Goal: Information Seeking & Learning: Compare options

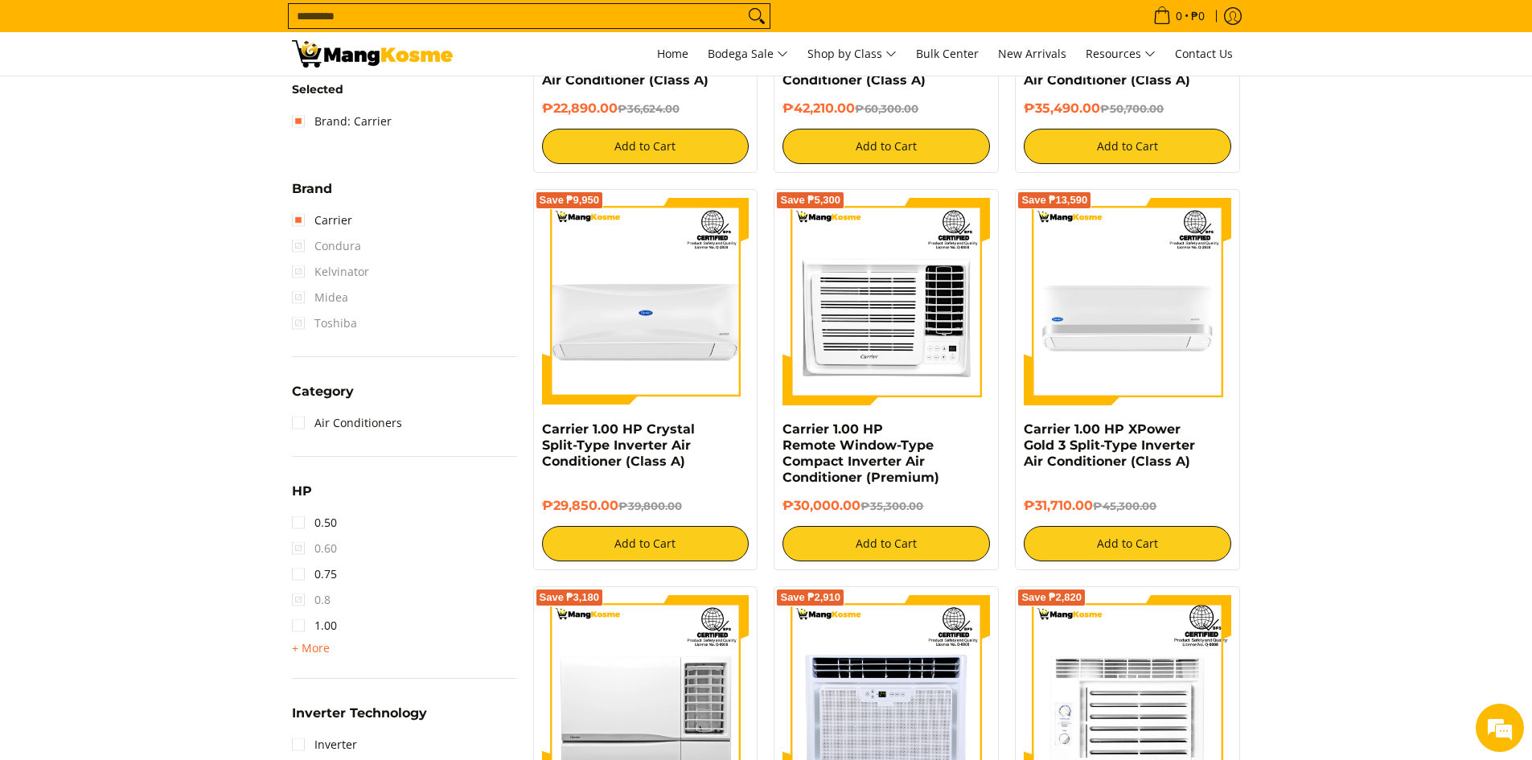
scroll to position [563, 0]
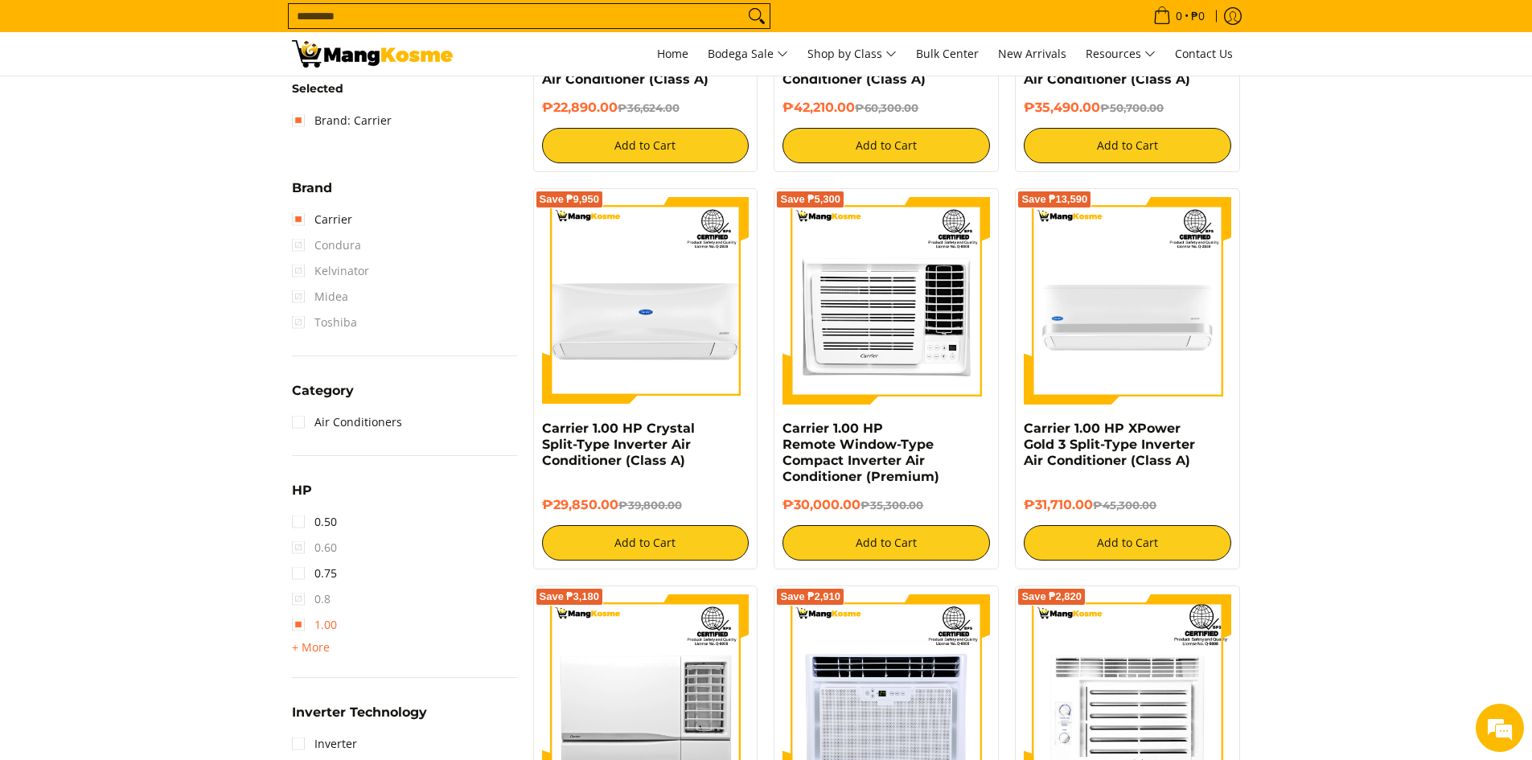
click at [298, 621] on link "1.00" at bounding box center [314, 625] width 45 height 26
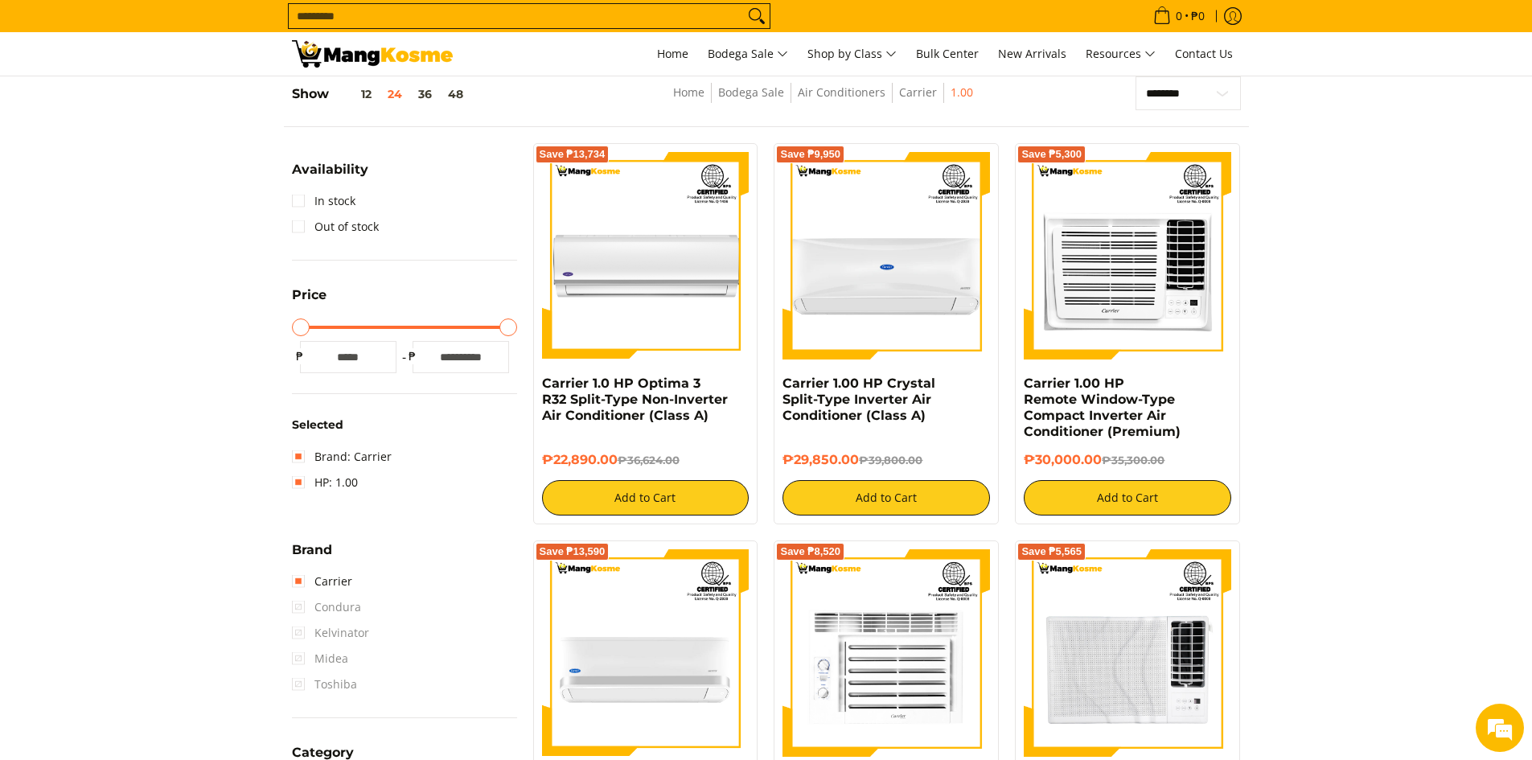
scroll to position [629, 0]
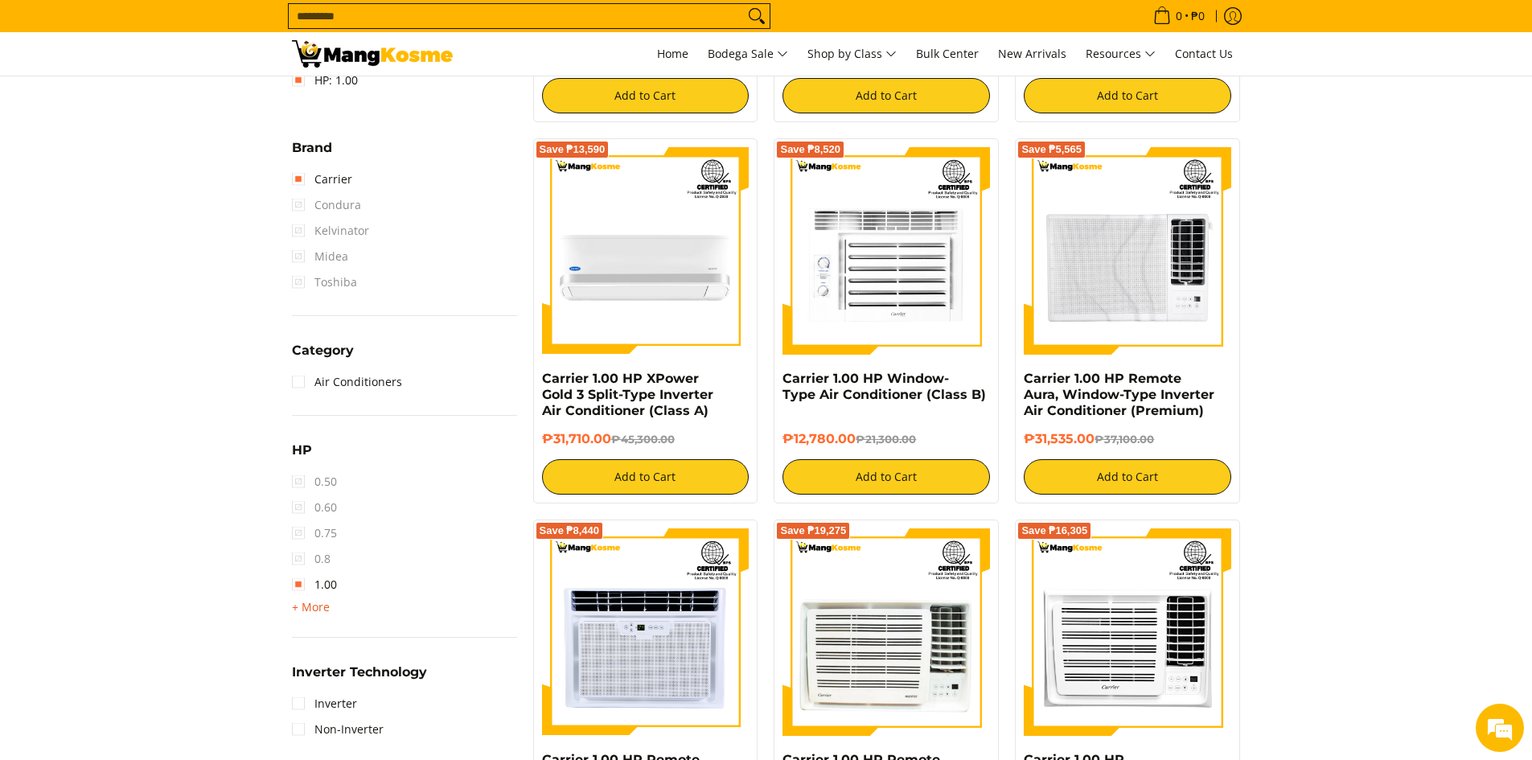
click at [300, 611] on span "+ More" at bounding box center [311, 607] width 38 height 13
click at [302, 610] on span "1.50" at bounding box center [314, 611] width 45 height 26
click at [303, 181] on link "Carrier" at bounding box center [322, 179] width 60 height 26
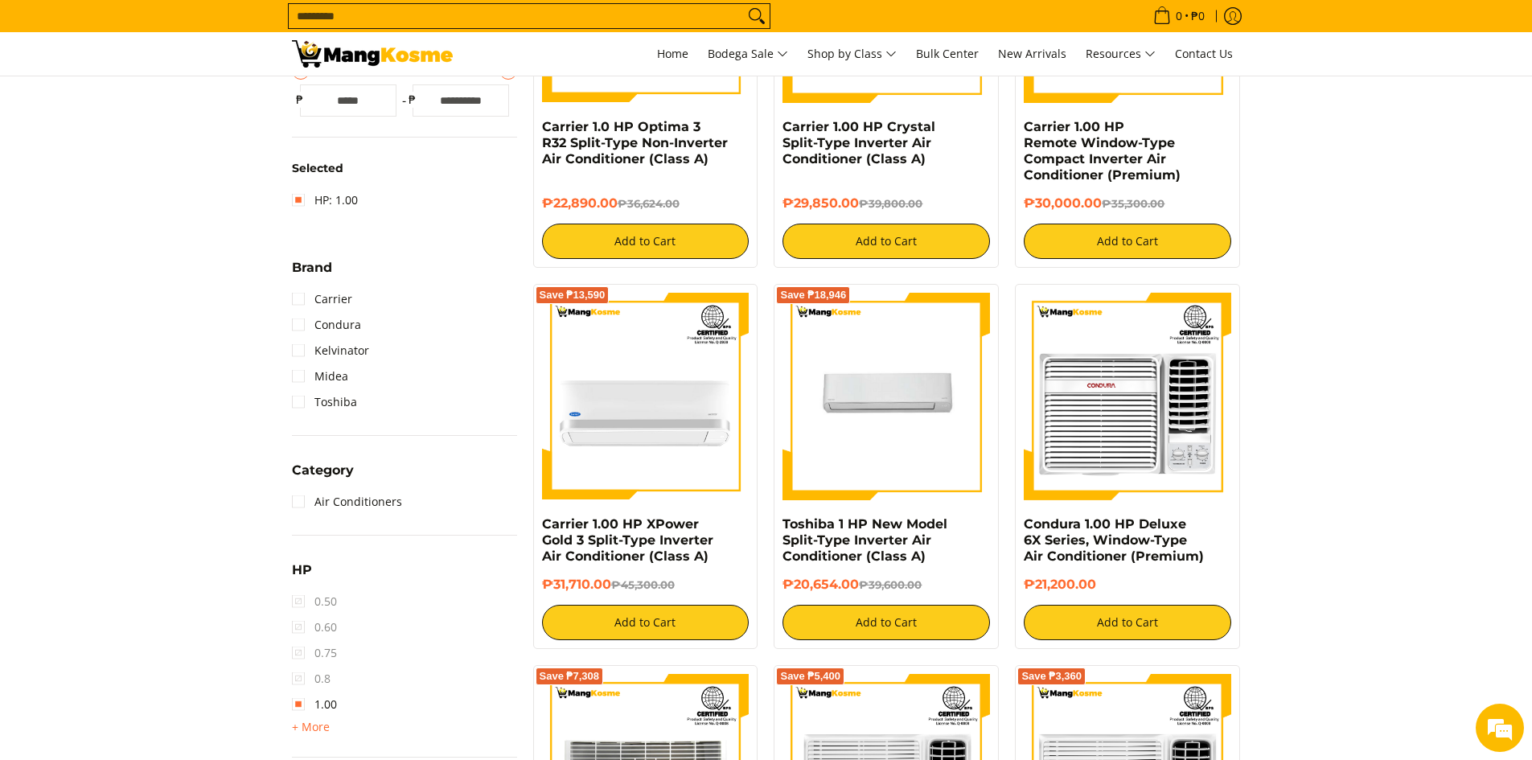
scroll to position [548, 0]
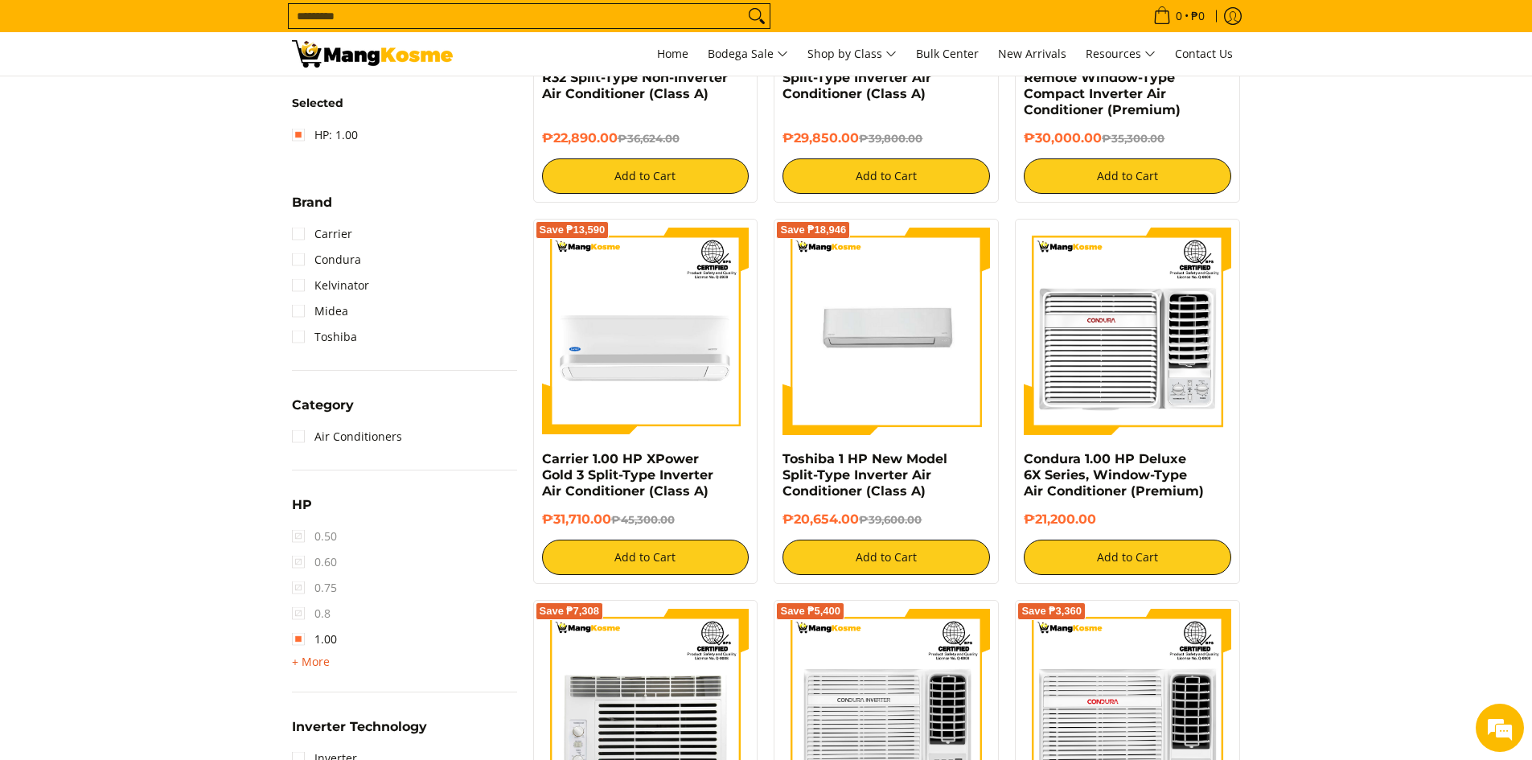
click at [315, 655] on span "+ More" at bounding box center [311, 661] width 38 height 13
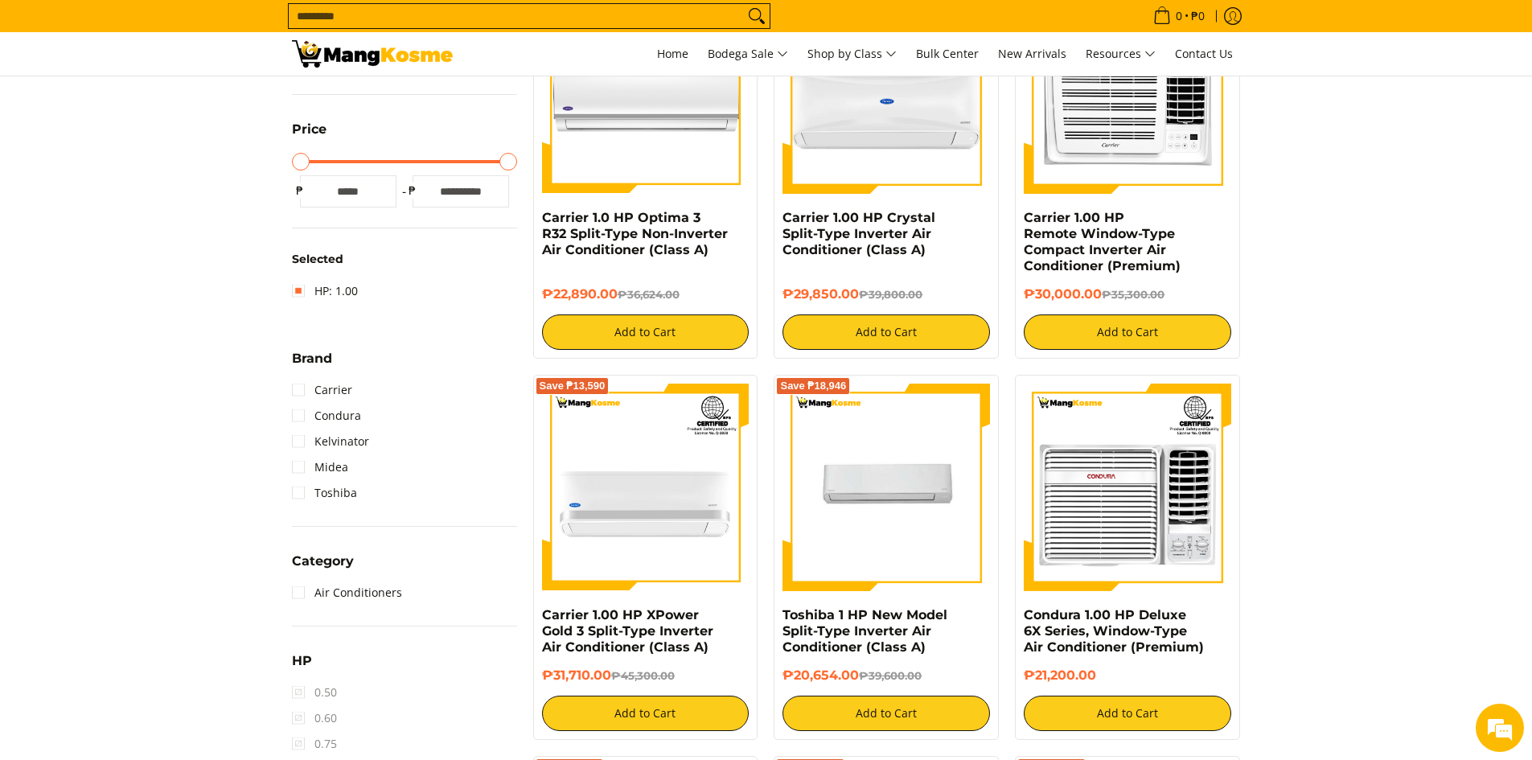
scroll to position [227, 0]
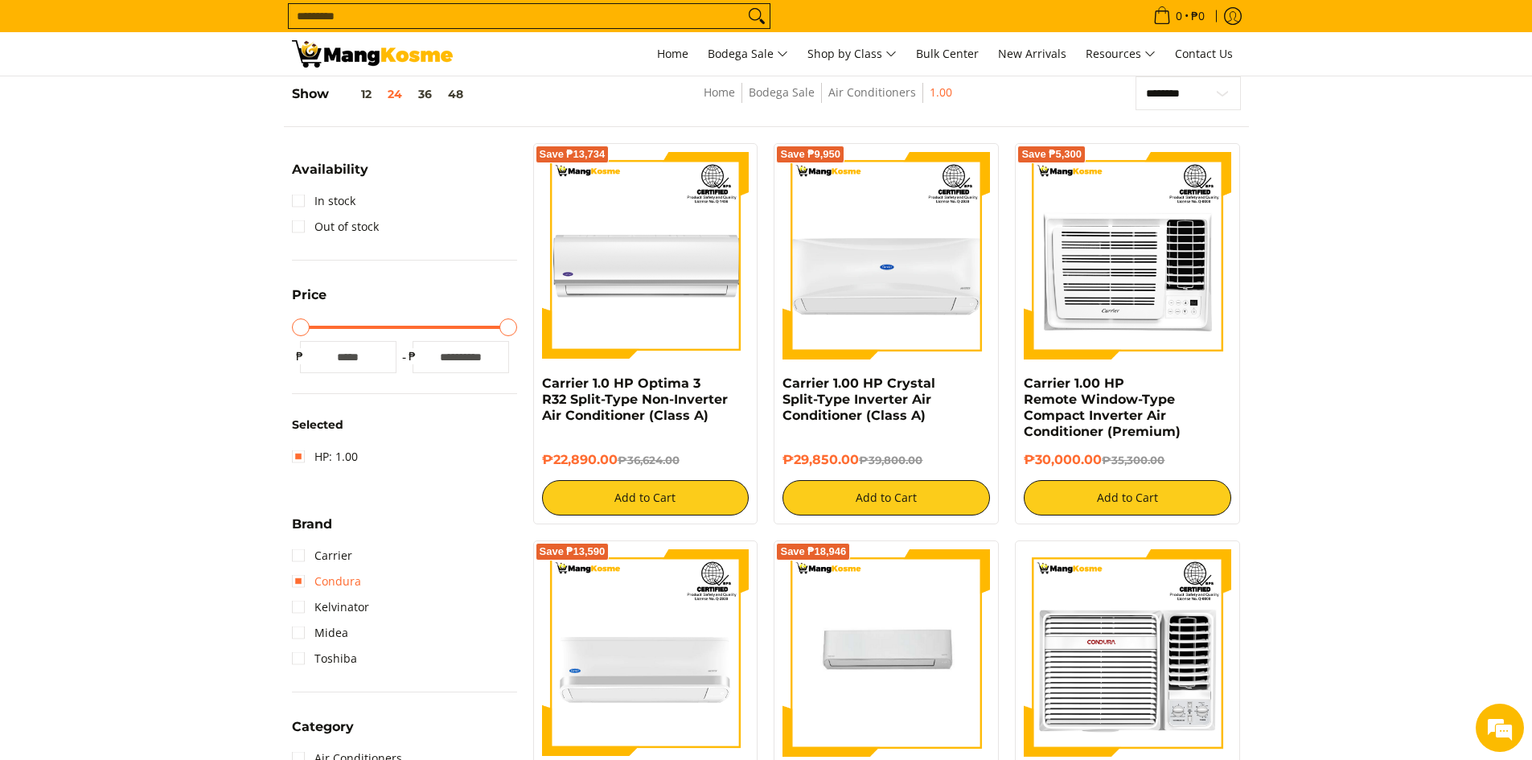
click at [340, 581] on link "Condura" at bounding box center [326, 582] width 69 height 26
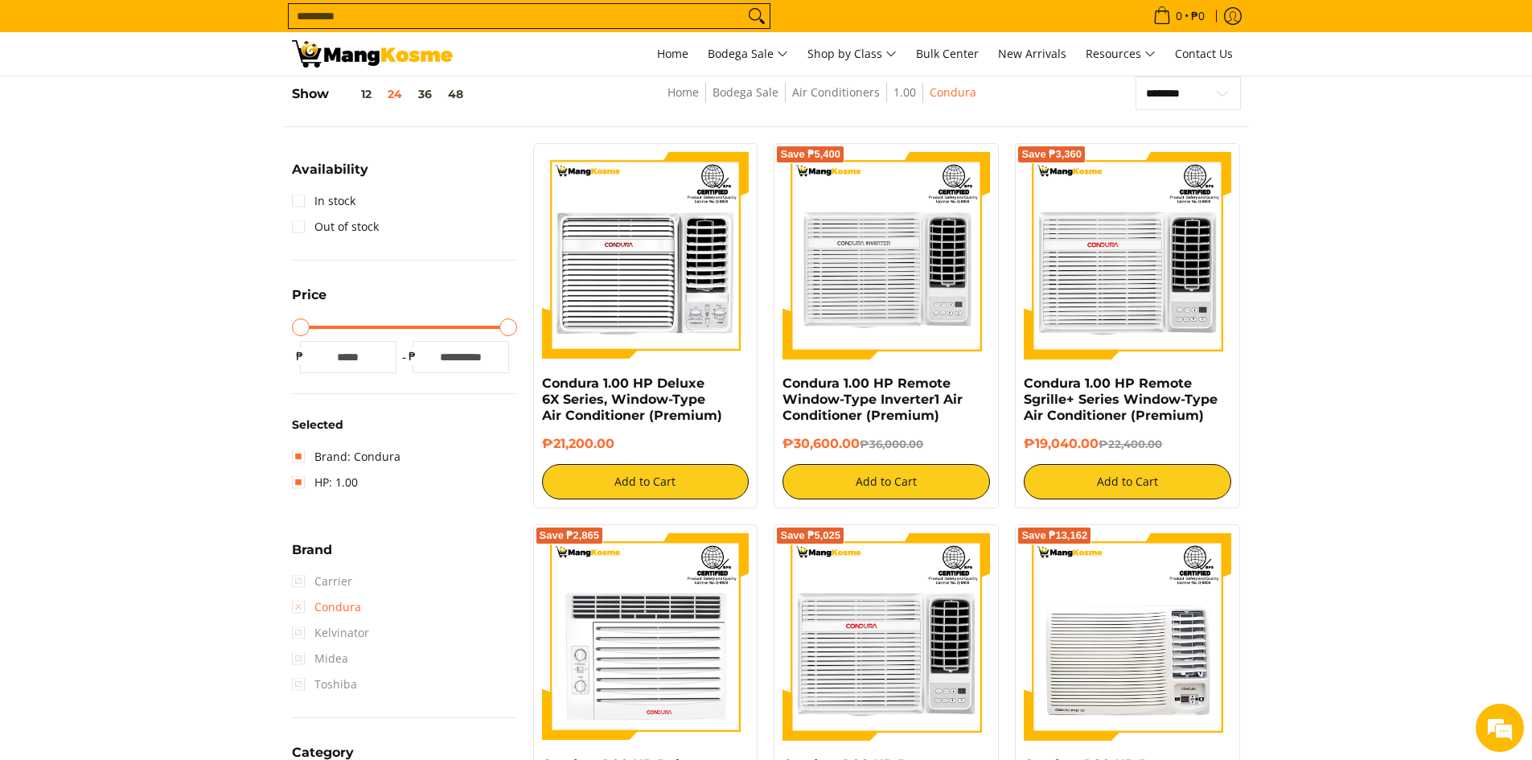
click at [306, 607] on link "Condura" at bounding box center [326, 607] width 69 height 26
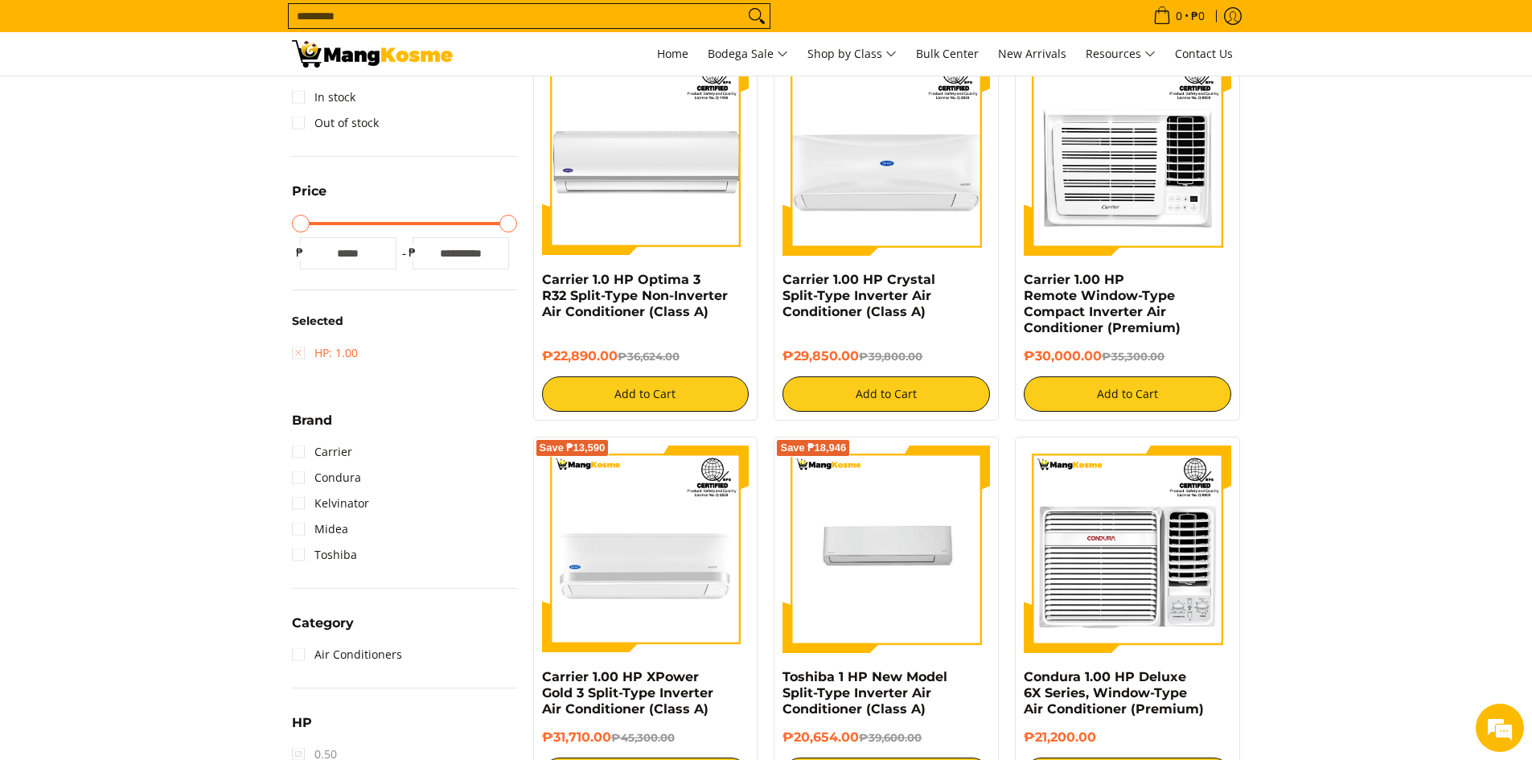
scroll to position [548, 0]
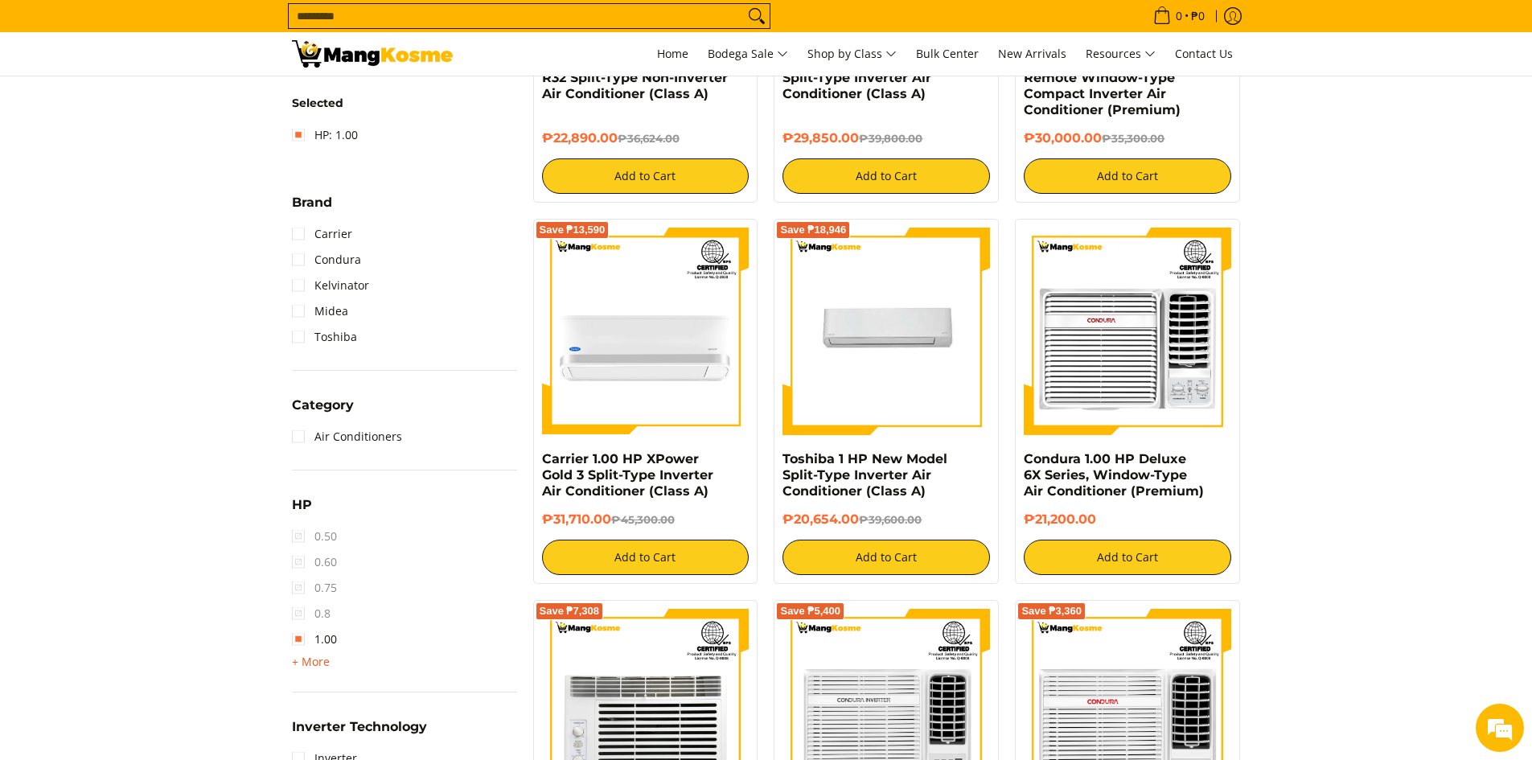
click at [324, 656] on span "+ More" at bounding box center [311, 661] width 38 height 13
click at [298, 667] on span "1.50" at bounding box center [314, 665] width 45 height 26
click at [301, 631] on link "1.00" at bounding box center [314, 639] width 45 height 26
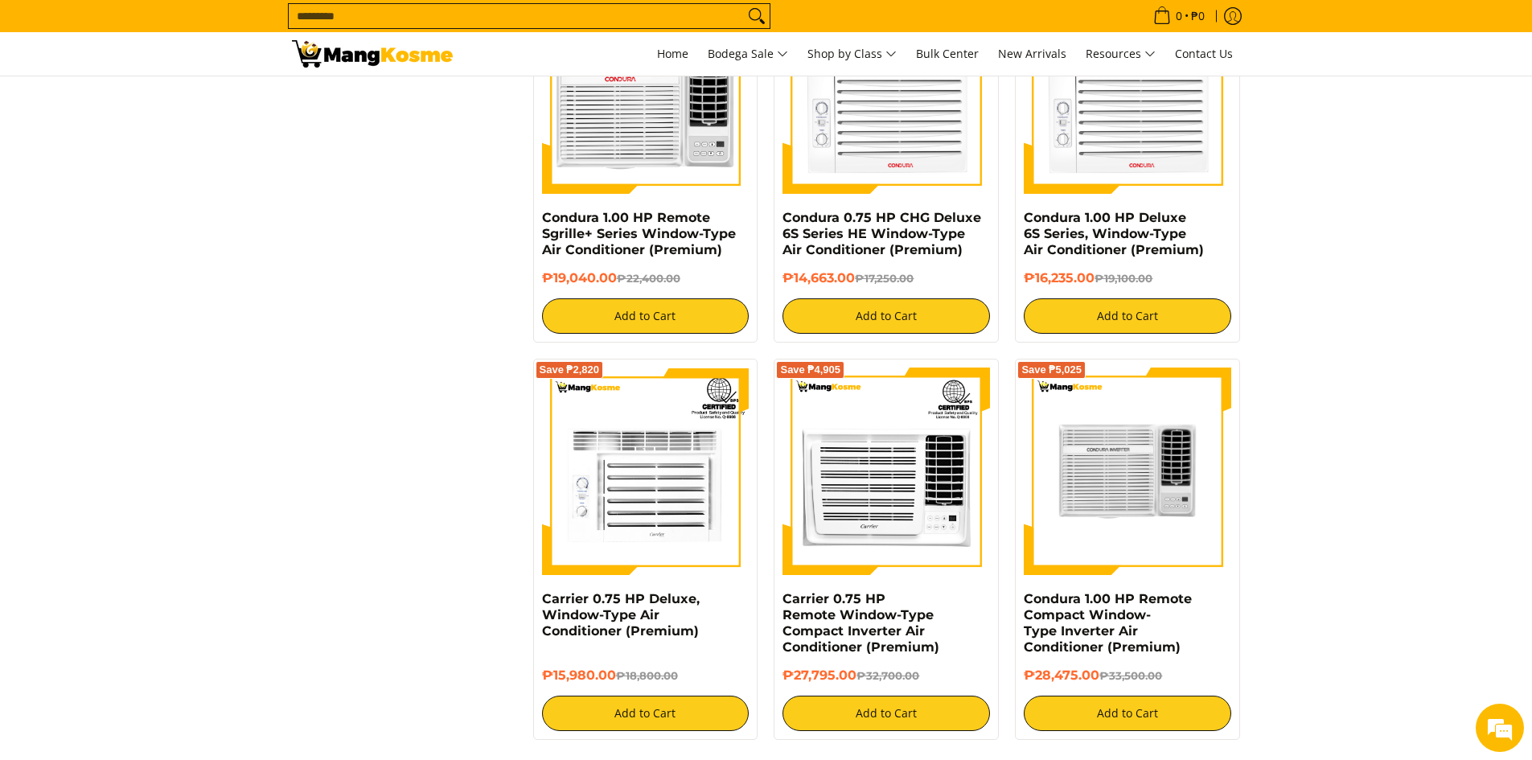
scroll to position [2800, 0]
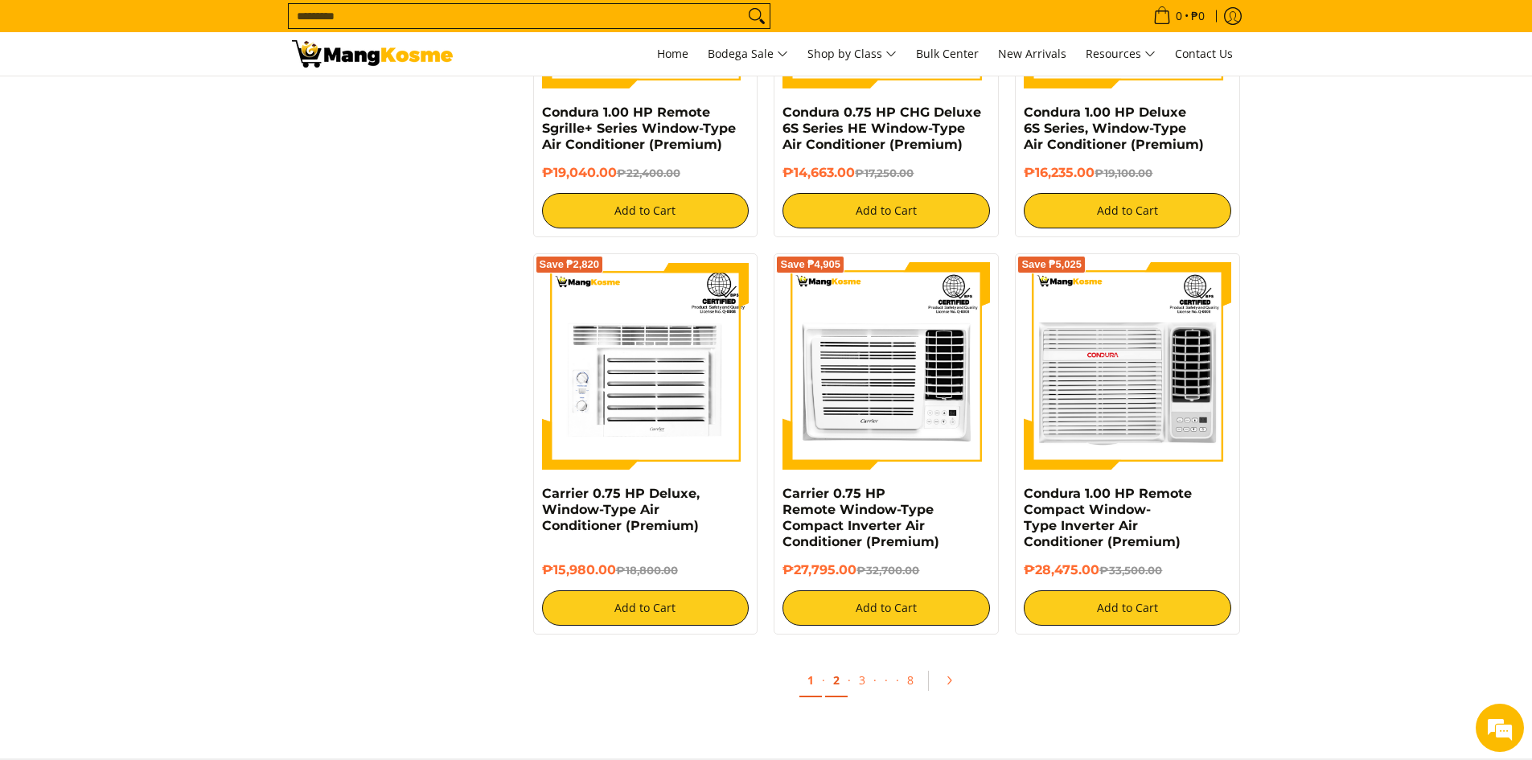
click at [833, 677] on link "2" at bounding box center [836, 680] width 23 height 33
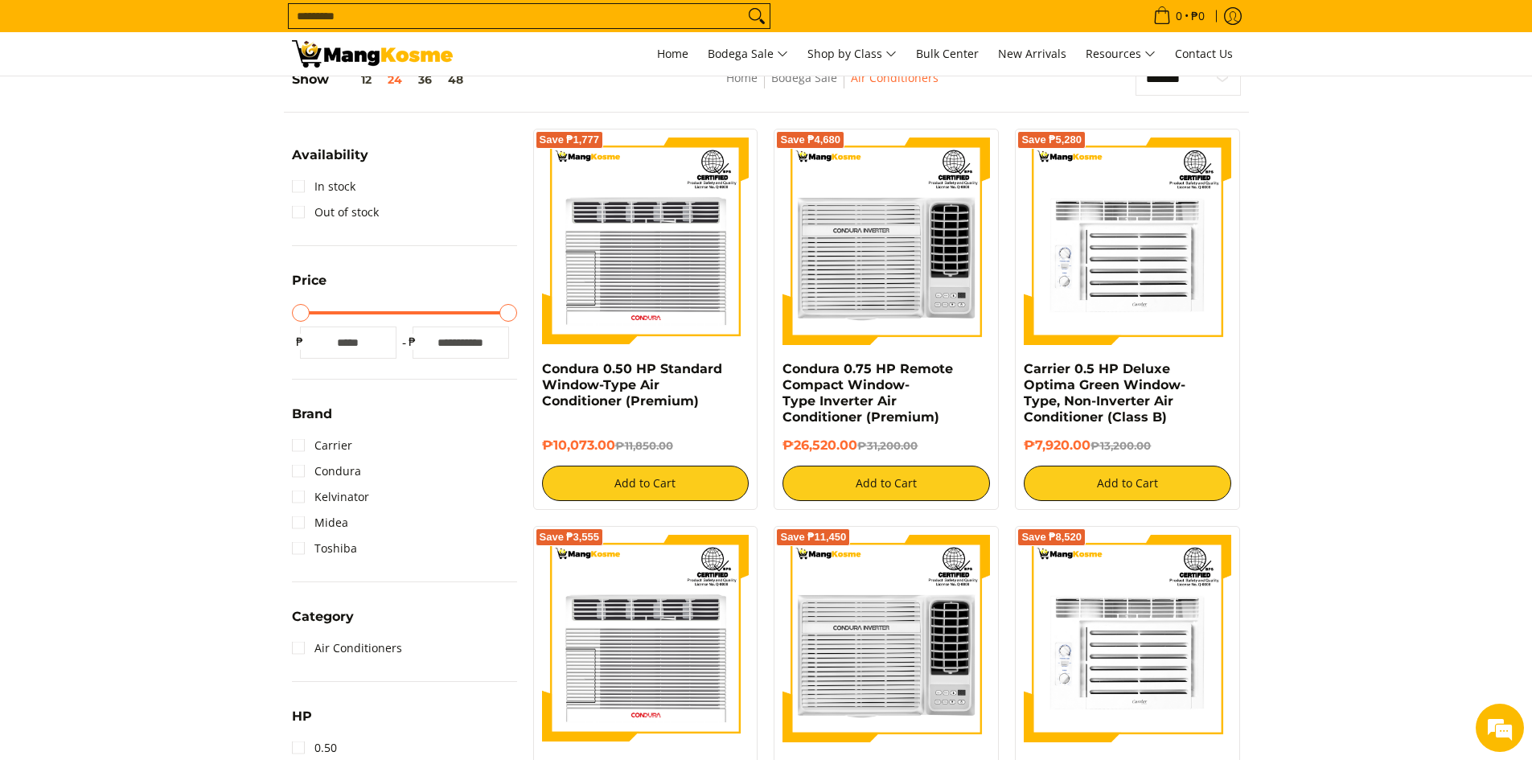
scroll to position [161, 0]
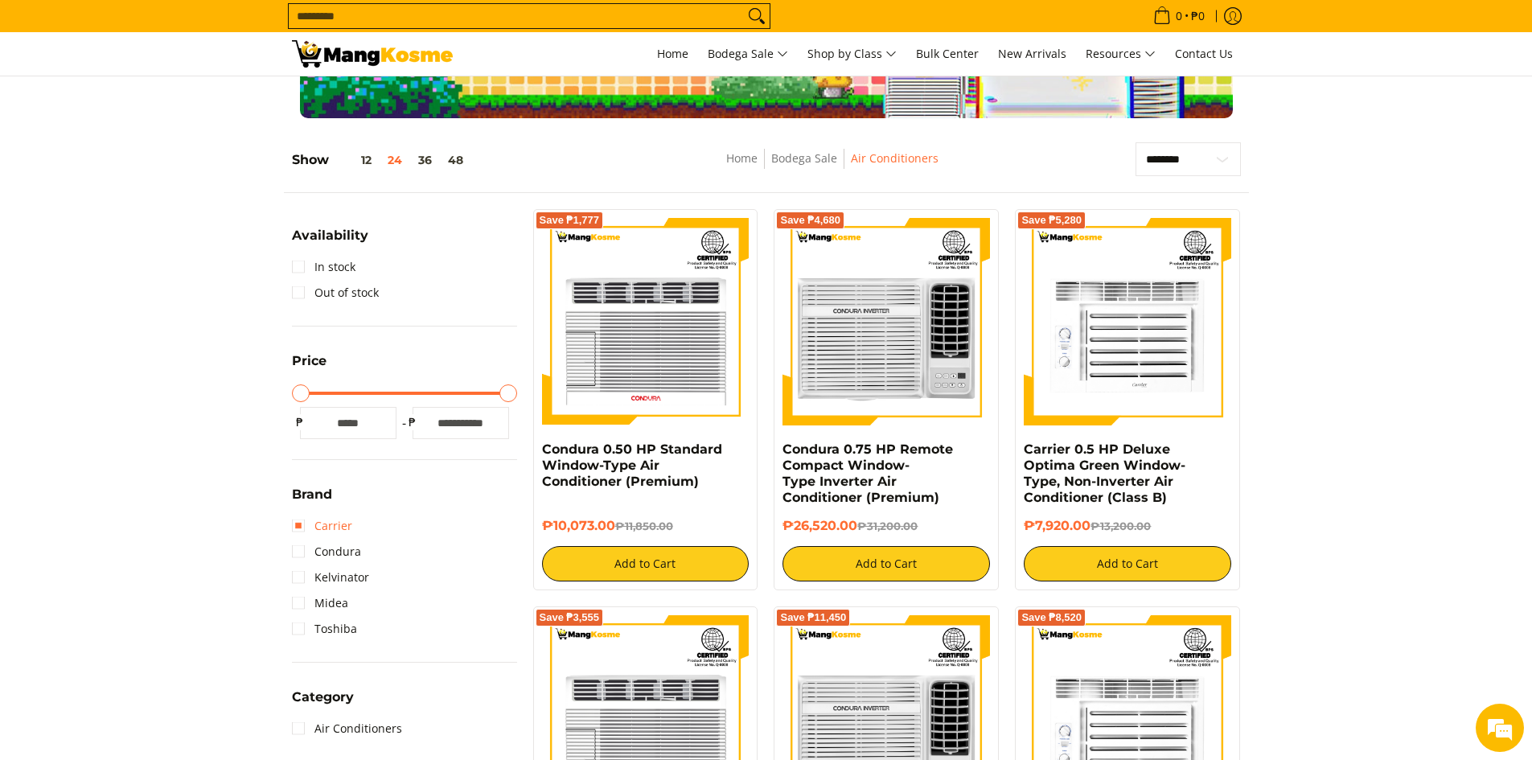
click at [298, 527] on link "Carrier" at bounding box center [322, 526] width 60 height 26
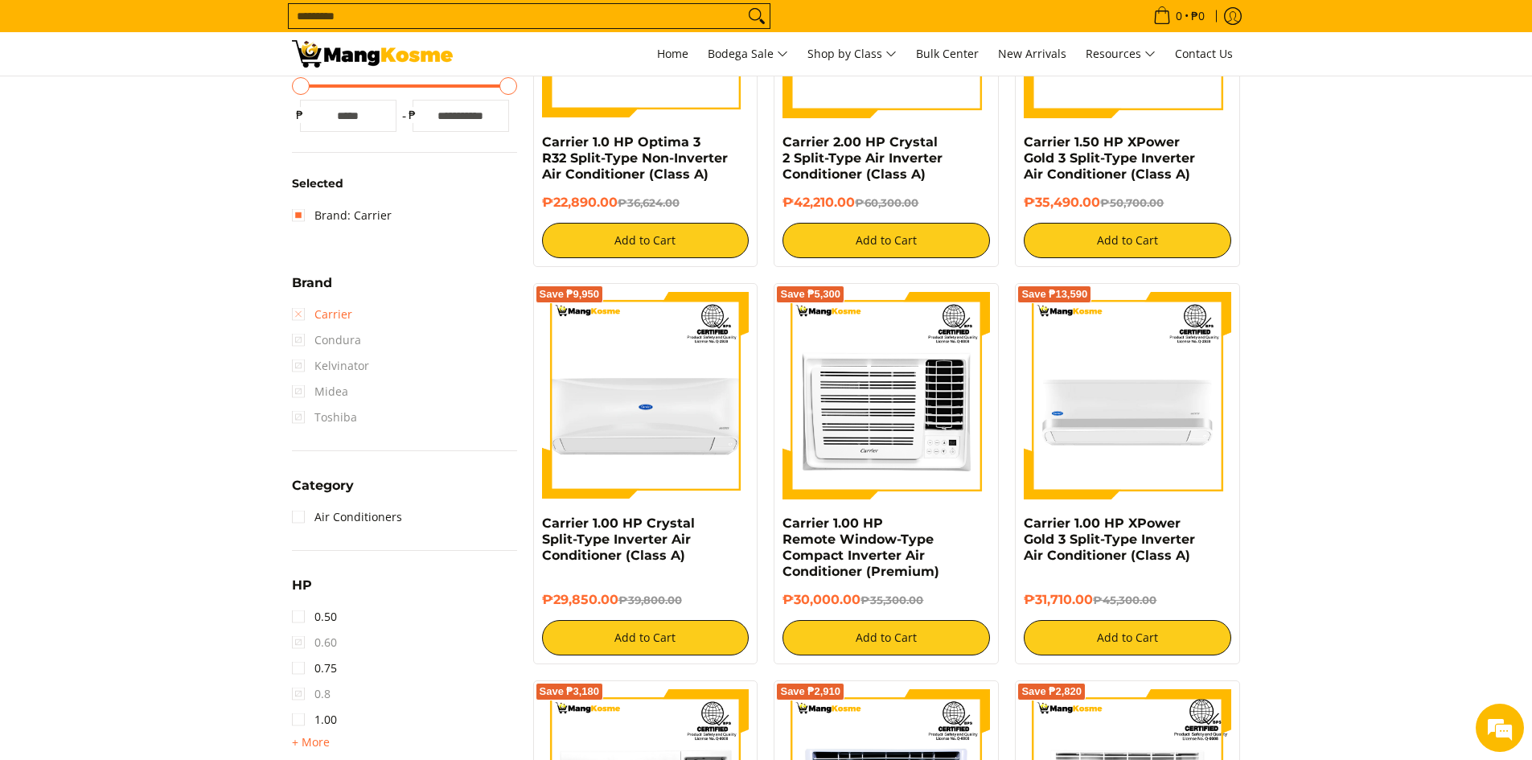
click at [302, 313] on link "Carrier" at bounding box center [322, 315] width 60 height 26
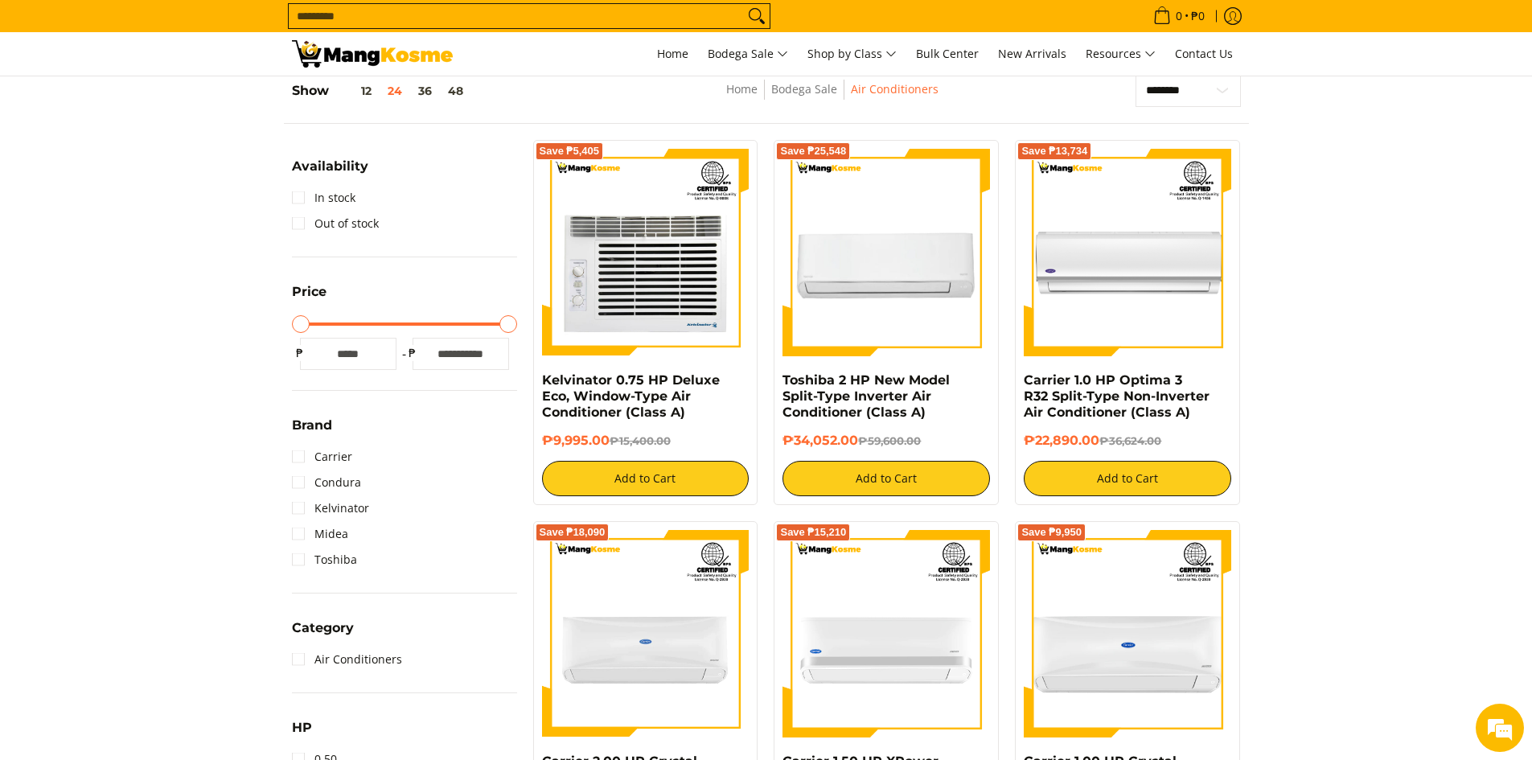
scroll to position [227, 0]
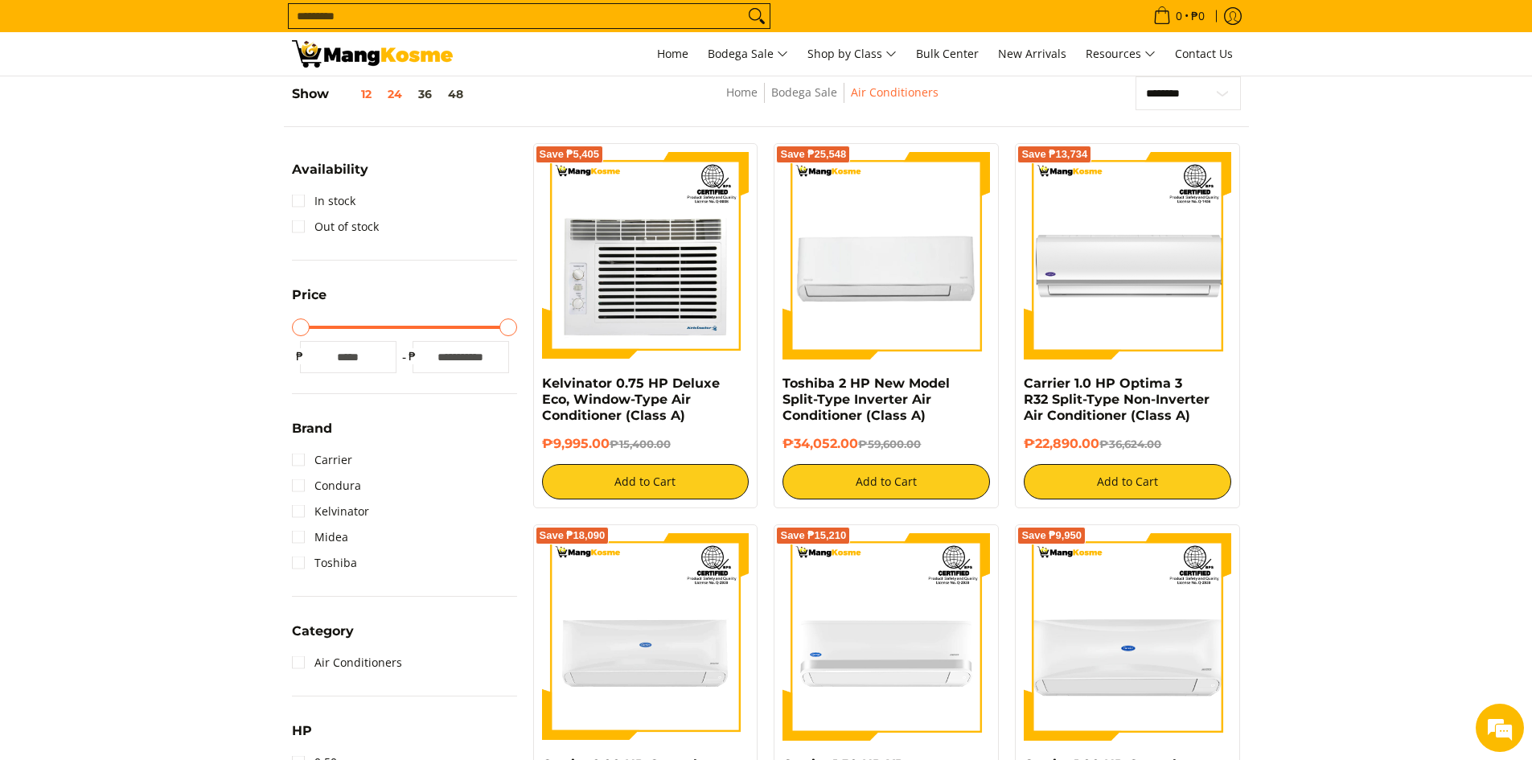
click at [363, 92] on button "12" at bounding box center [354, 94] width 51 height 13
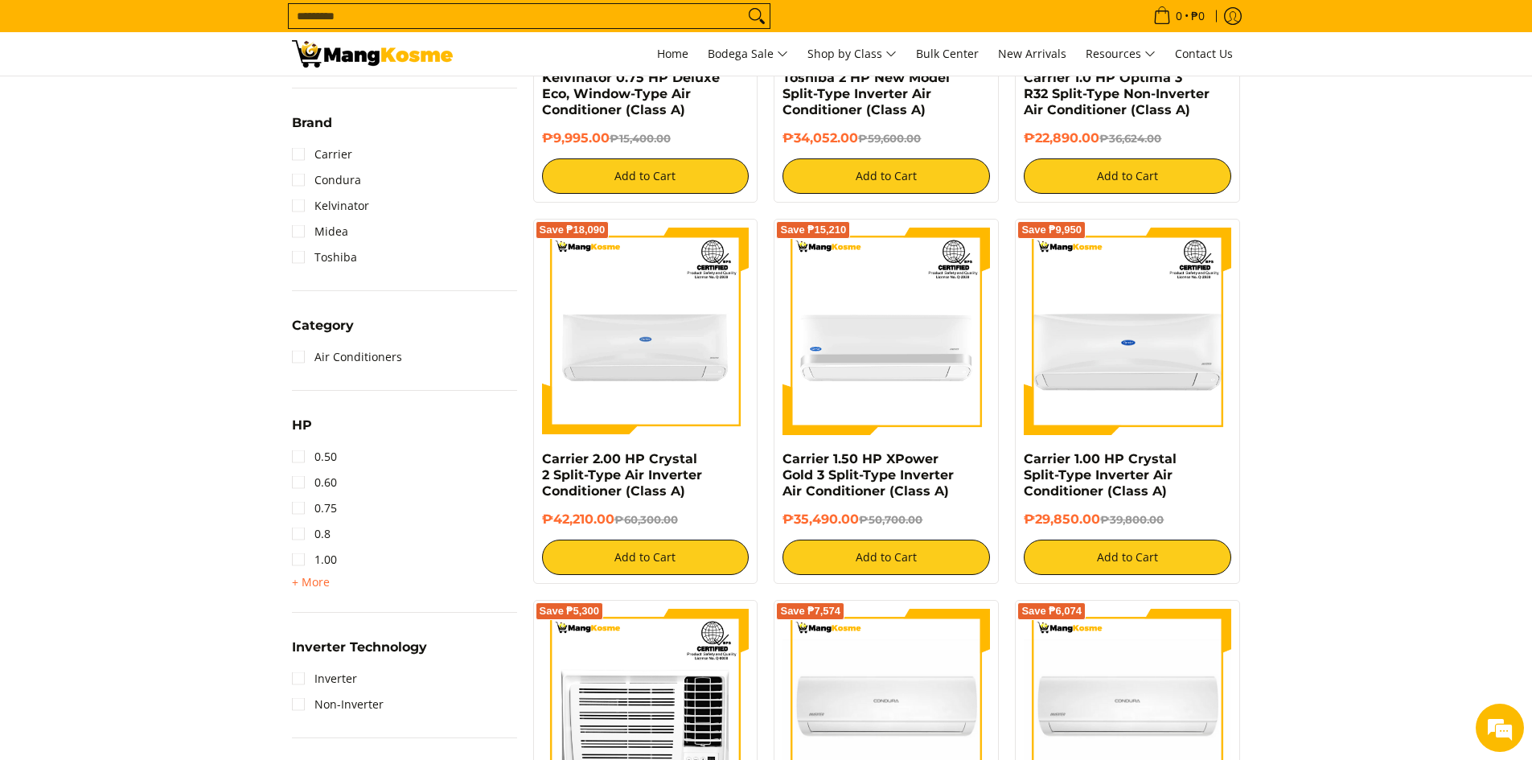
scroll to position [629, 0]
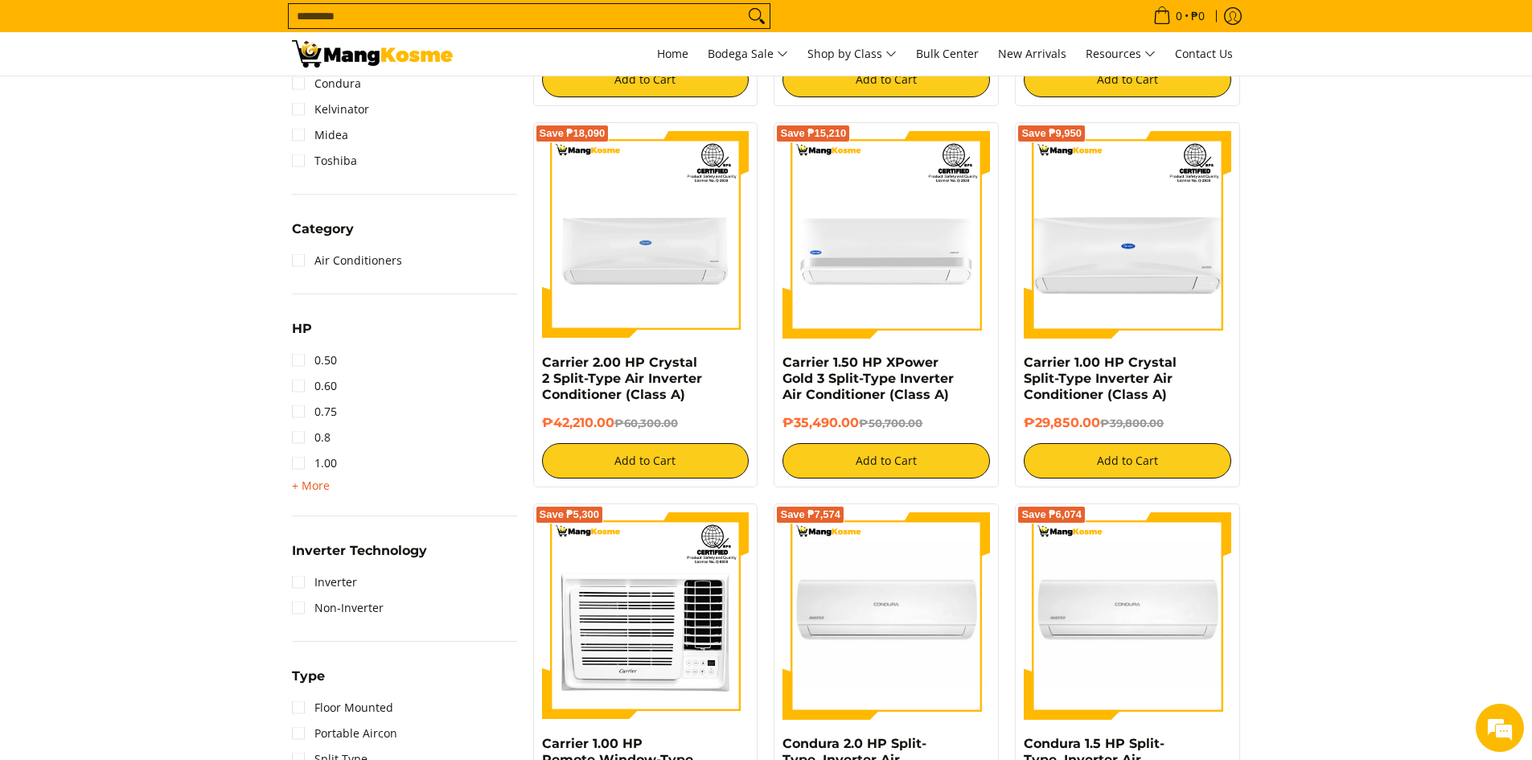
click at [310, 482] on span "+ More" at bounding box center [311, 485] width 38 height 13
click at [302, 490] on link "1.50" at bounding box center [314, 489] width 45 height 26
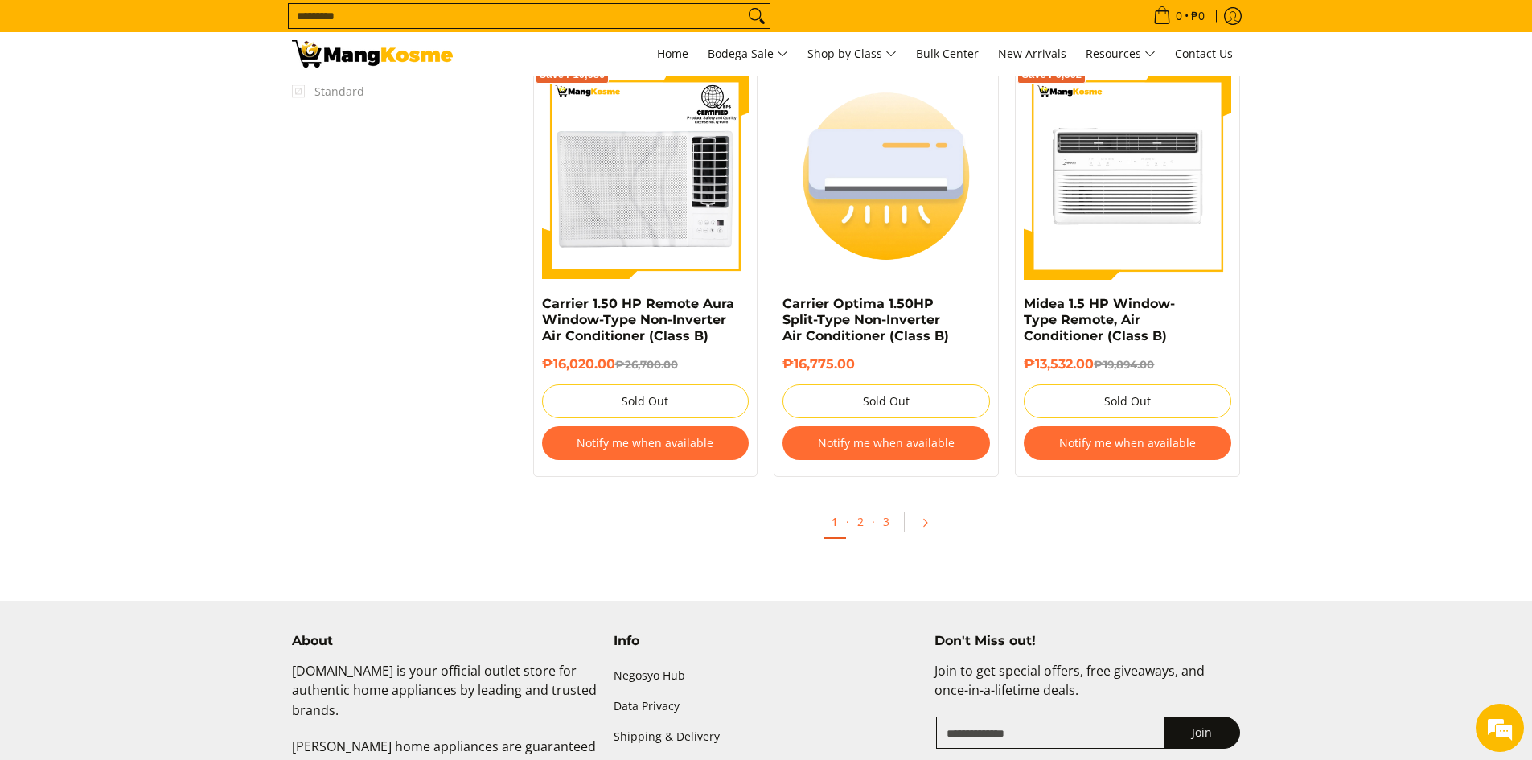
scroll to position [1608, 0]
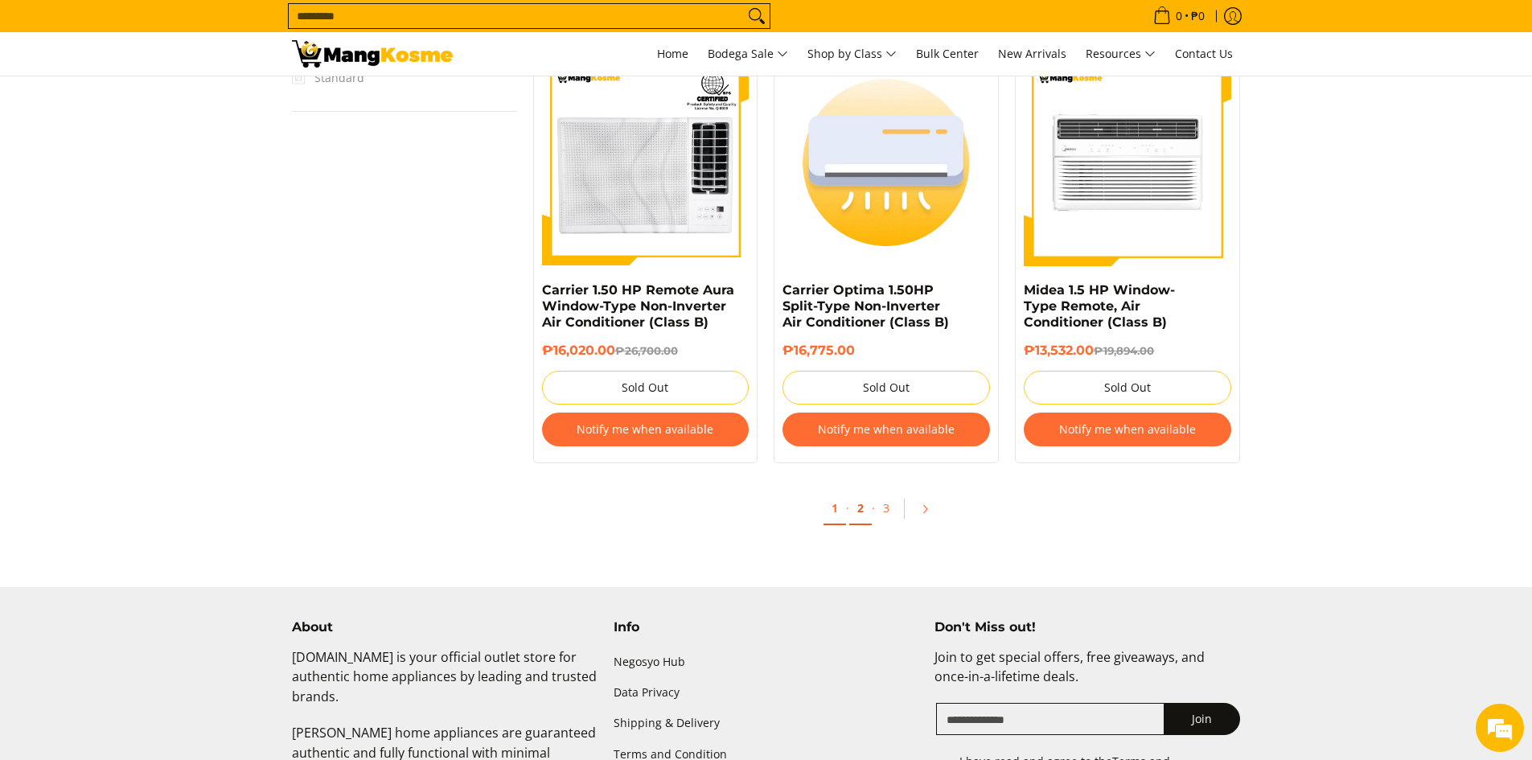
click at [864, 515] on link "2" at bounding box center [860, 508] width 23 height 33
